Goal: Task Accomplishment & Management: Complete application form

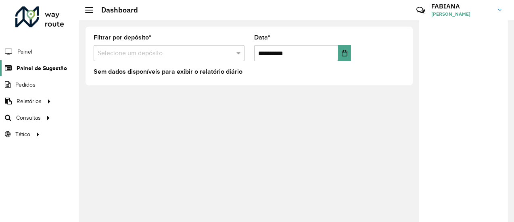
click at [40, 66] on span "Painel de Sugestão" at bounding box center [42, 68] width 50 height 8
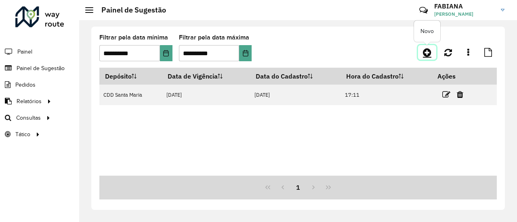
click at [424, 52] on icon at bounding box center [427, 53] width 8 height 10
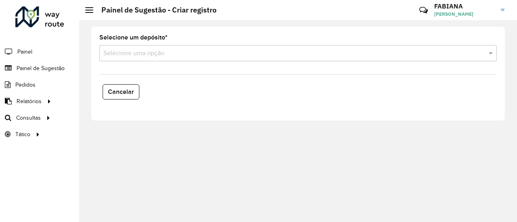
click at [163, 56] on input "text" at bounding box center [289, 54] width 373 height 10
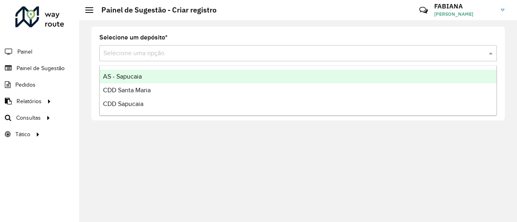
click at [153, 75] on div "AS - Sapucaia" at bounding box center [298, 77] width 396 height 14
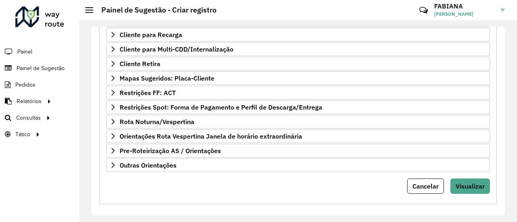
scroll to position [175, 0]
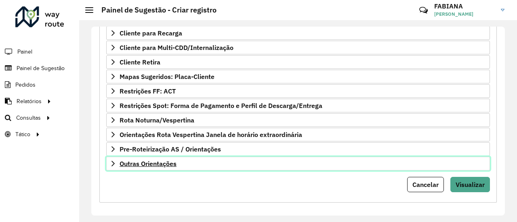
click at [164, 161] on span "Outras Orientações" at bounding box center [147, 164] width 57 height 6
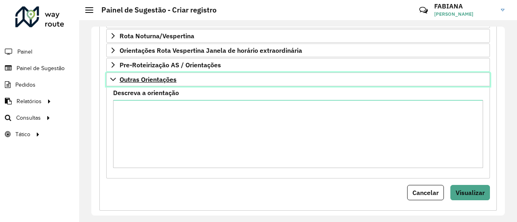
scroll to position [268, 0]
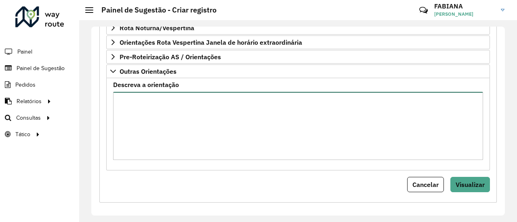
click at [171, 123] on textarea "Descreva a orientação" at bounding box center [298, 126] width 370 height 68
paste textarea "**********"
type textarea "**********"
click at [139, 94] on textarea "Descreva a orientação" at bounding box center [298, 126] width 370 height 68
paste textarea "**********"
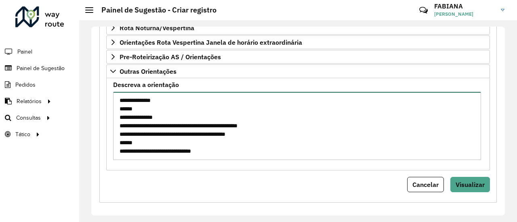
scroll to position [40, 0]
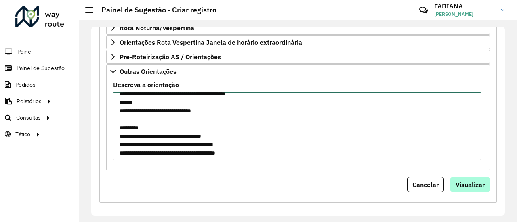
type textarea "**********"
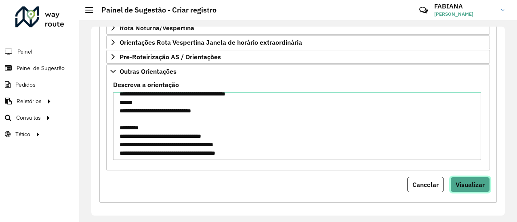
click at [459, 181] on span "Visualizar" at bounding box center [469, 185] width 29 height 8
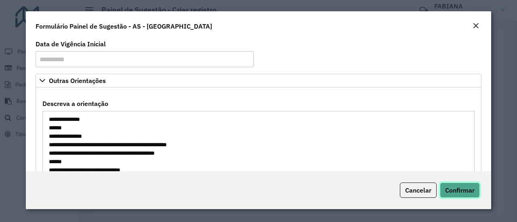
click at [460, 193] on span "Confirmar" at bounding box center [459, 190] width 29 height 8
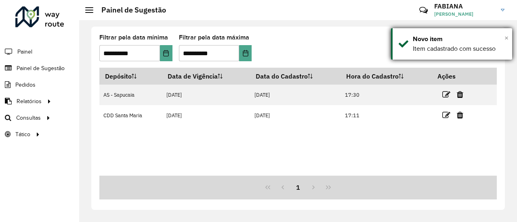
click at [507, 40] on span "×" at bounding box center [506, 37] width 4 height 9
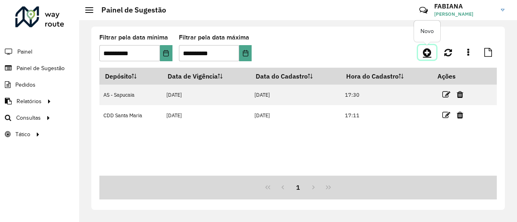
click at [427, 54] on icon at bounding box center [427, 53] width 8 height 10
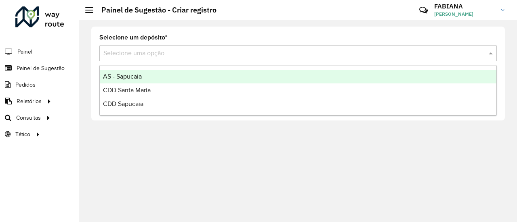
click at [178, 55] on input "text" at bounding box center [289, 54] width 373 height 10
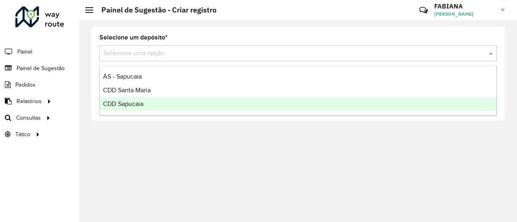
click at [149, 105] on div "CDD Sapucaia" at bounding box center [298, 104] width 396 height 14
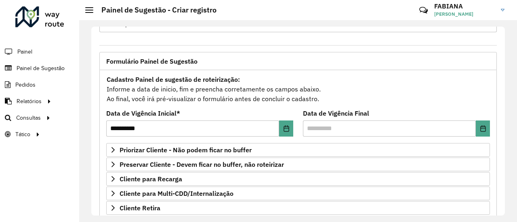
scroll to position [40, 0]
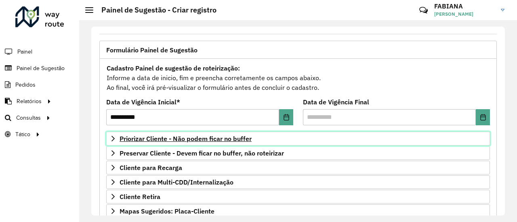
click at [199, 137] on span "Priorizar Cliente - Não podem ficar no buffer" at bounding box center [185, 139] width 132 height 6
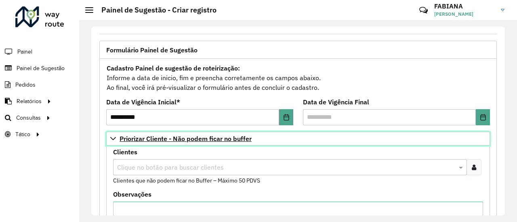
scroll to position [81, 0]
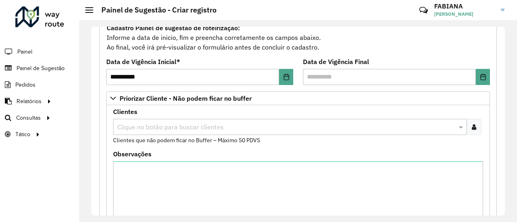
click at [181, 128] on input "text" at bounding box center [285, 128] width 341 height 10
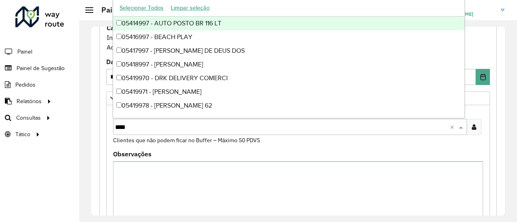
type input "*****"
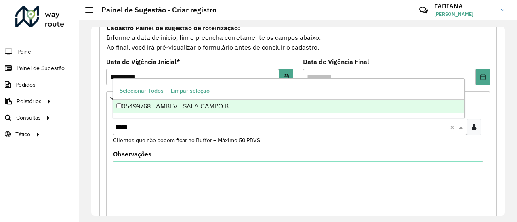
click at [230, 109] on div "05499768 - AMBEV - SALA CAMPO B" at bounding box center [288, 107] width 351 height 14
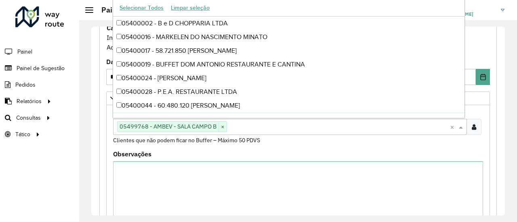
click at [264, 152] on div "Observações" at bounding box center [298, 190] width 370 height 78
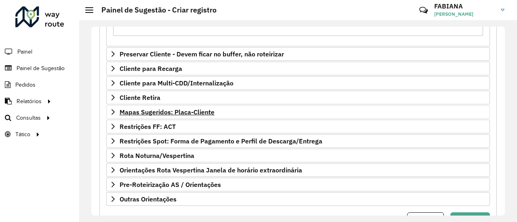
scroll to position [310, 0]
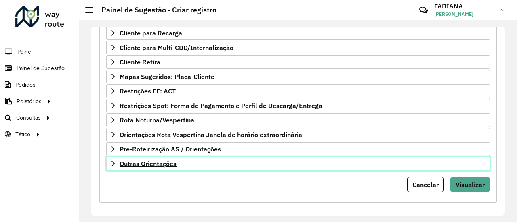
click at [166, 163] on span "Outras Orientações" at bounding box center [147, 164] width 57 height 6
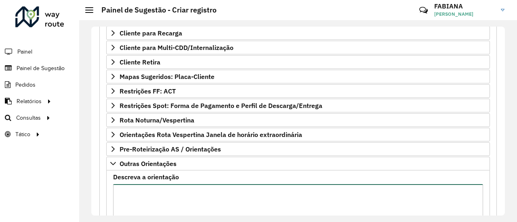
click at [176, 192] on textarea "Descreva a orientação" at bounding box center [298, 218] width 370 height 68
type textarea "**********"
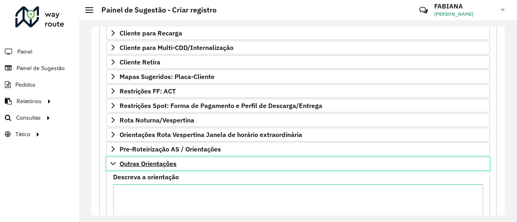
click at [149, 161] on span "Outras Orientações" at bounding box center [147, 164] width 57 height 6
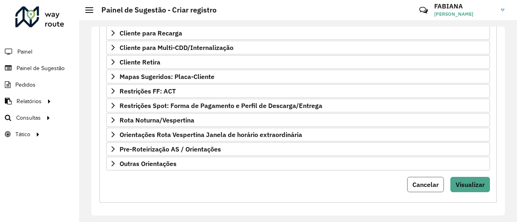
click at [428, 181] on span "Cancelar" at bounding box center [425, 185] width 26 height 8
